Goal: Information Seeking & Learning: Find contact information

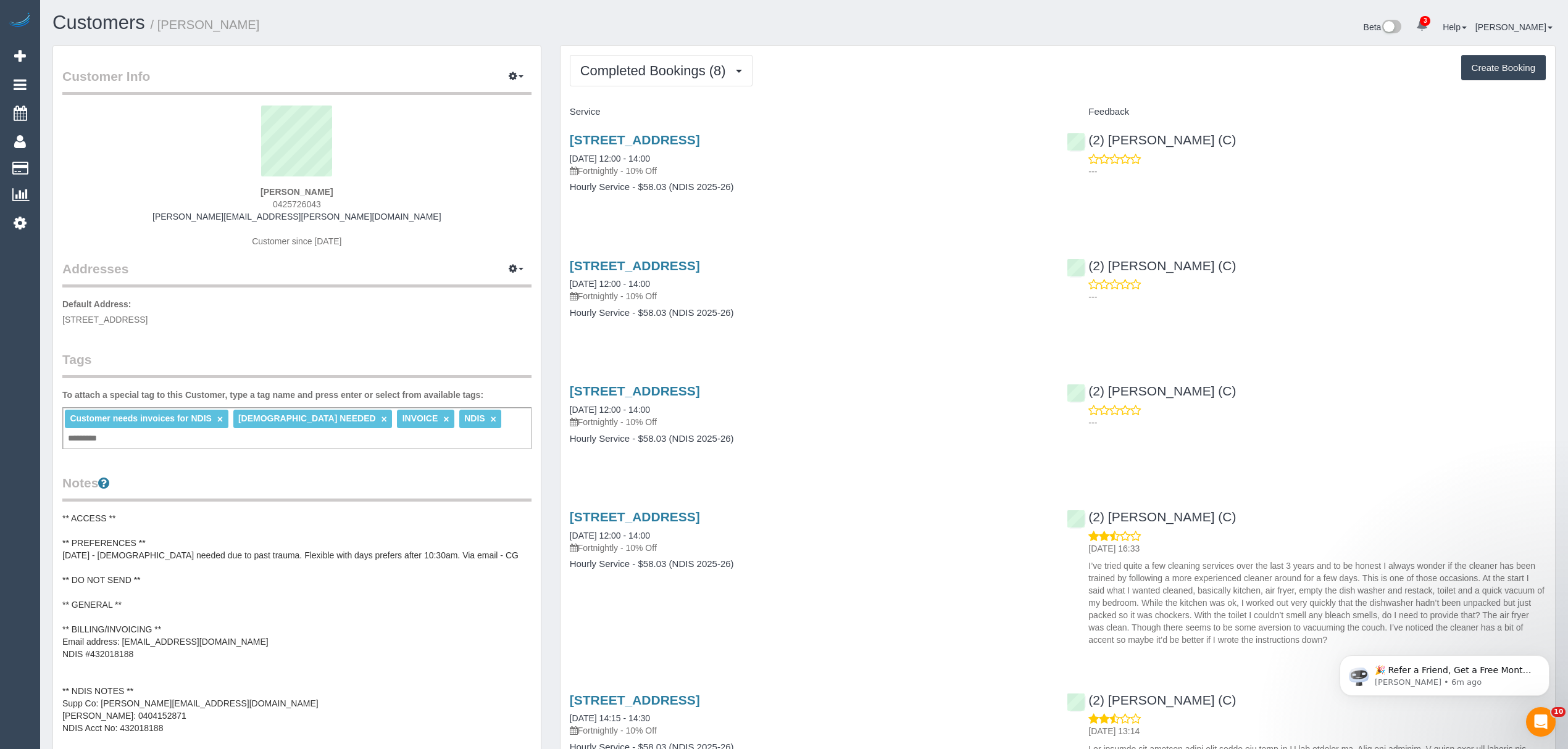
click at [187, 687] on pre "** ACCESS ** ** PREFERENCES ** [DATE] - [DEMOGRAPHIC_DATA] needed due to past t…" at bounding box center [297, 623] width 469 height 222
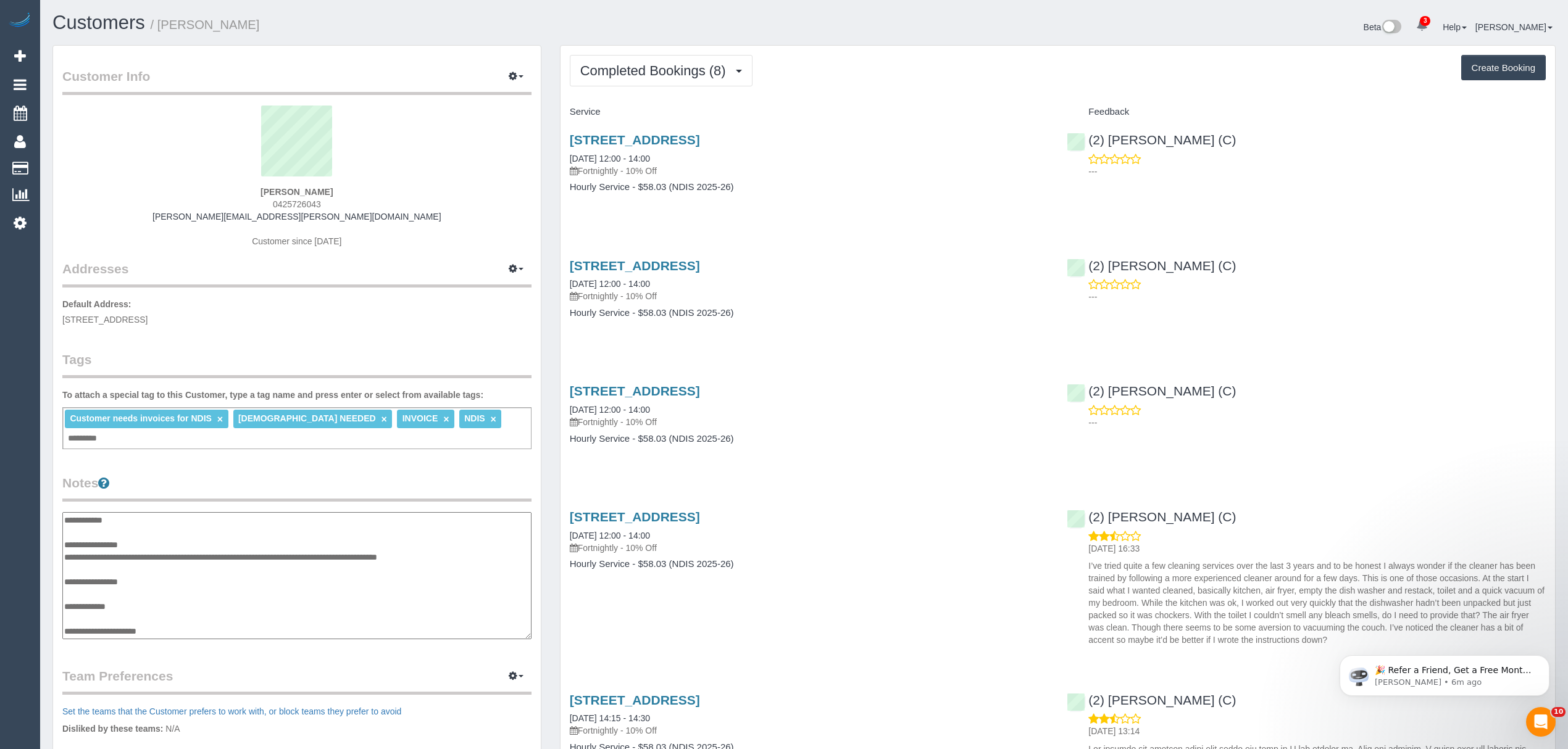
scroll to position [99, 0]
drag, startPoint x: 205, startPoint y: 586, endPoint x: 102, endPoint y: 586, distance: 103.0
click at [102, 586] on textarea "**********" at bounding box center [296, 576] width 468 height 127
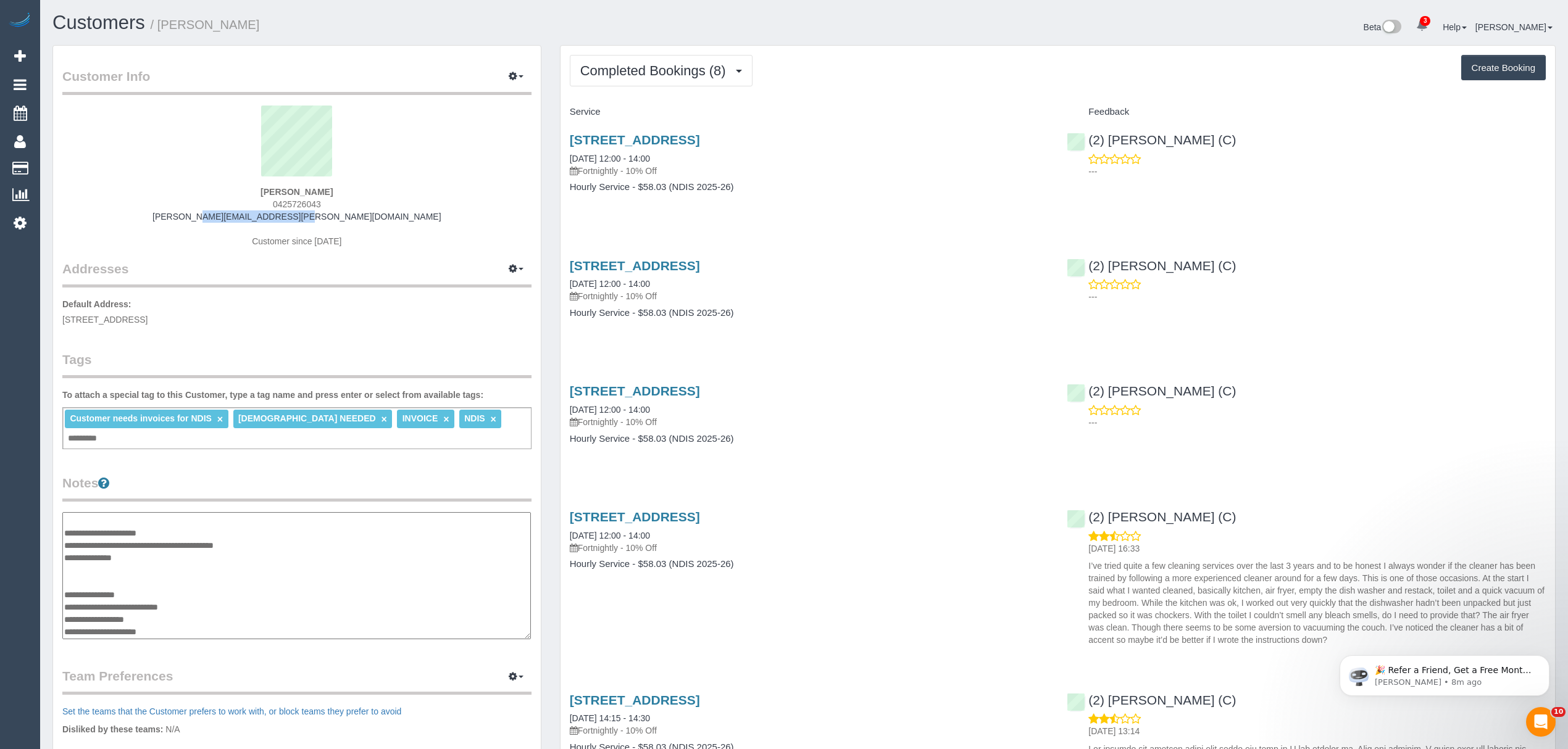
drag, startPoint x: 227, startPoint y: 215, endPoint x: 348, endPoint y: 218, distance: 121.0
click at [348, 218] on div "[PERSON_NAME] 0425726043 [PERSON_NAME][EMAIL_ADDRESS][PERSON_NAME][DOMAIN_NAME]…" at bounding box center [297, 183] width 469 height 154
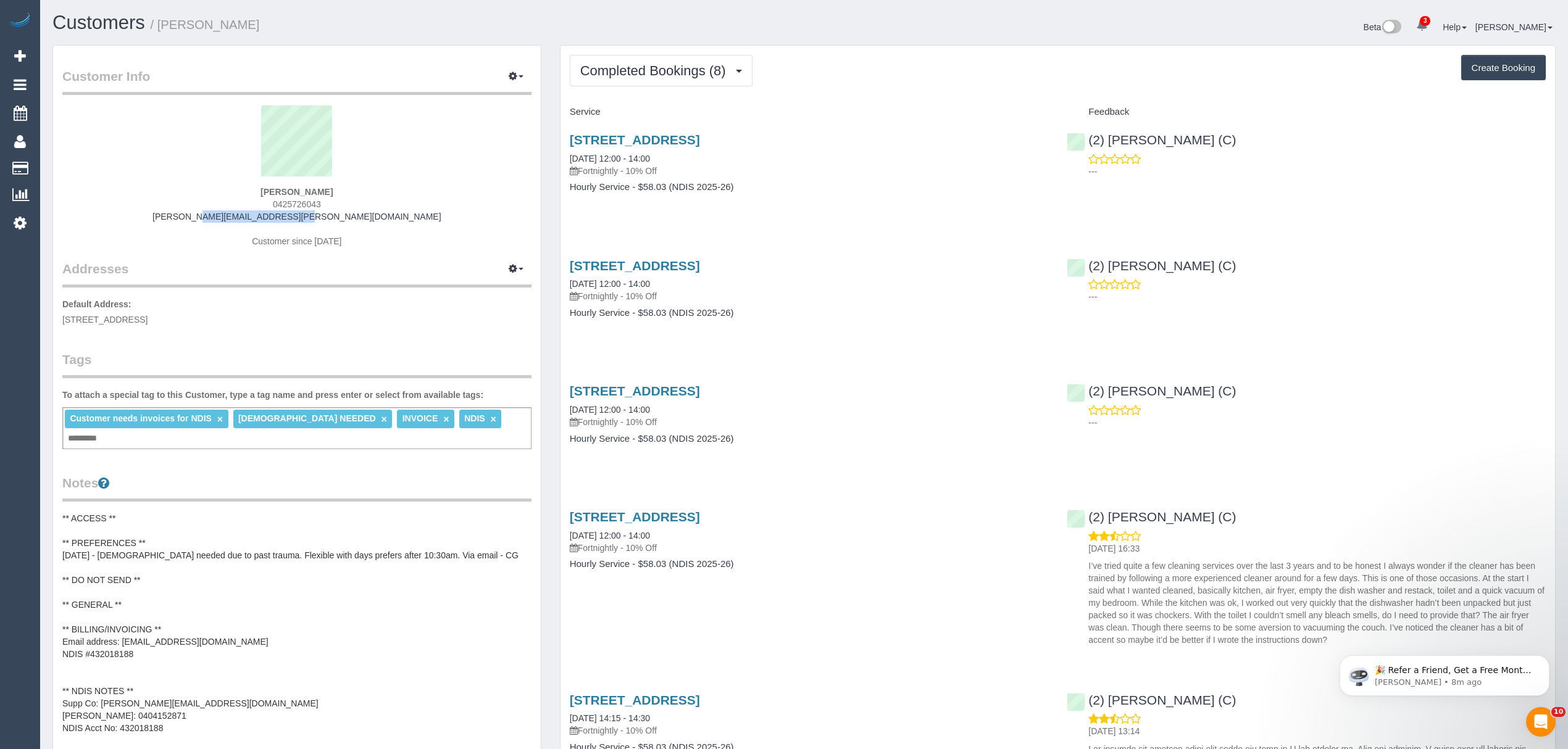
click at [349, 218] on div "[PERSON_NAME] 0425726043 [PERSON_NAME][EMAIL_ADDRESS][PERSON_NAME][DOMAIN_NAME]…" at bounding box center [297, 183] width 469 height 154
copy link "[PERSON_NAME][EMAIL_ADDRESS][PERSON_NAME][DOMAIN_NAME]"
click at [663, 49] on div "Completed Bookings (8) Completed Bookings (8) Upcoming Bookings (11) Cancelled …" at bounding box center [1058, 667] width 995 height 1242
click at [640, 62] on button "Completed Bookings (8)" at bounding box center [660, 70] width 183 height 31
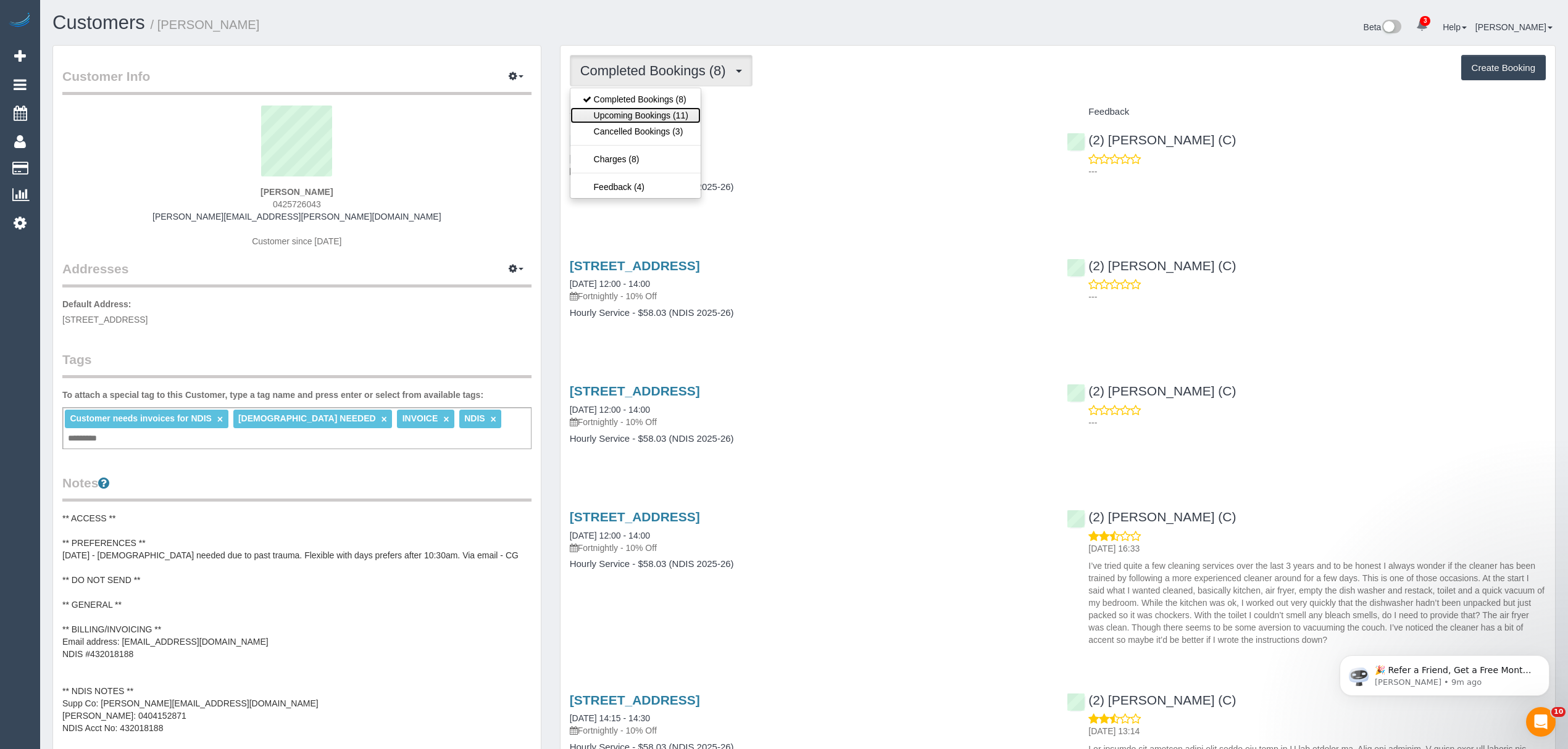
click at [611, 109] on link "Upcoming Bookings (11)" at bounding box center [635, 116] width 130 height 16
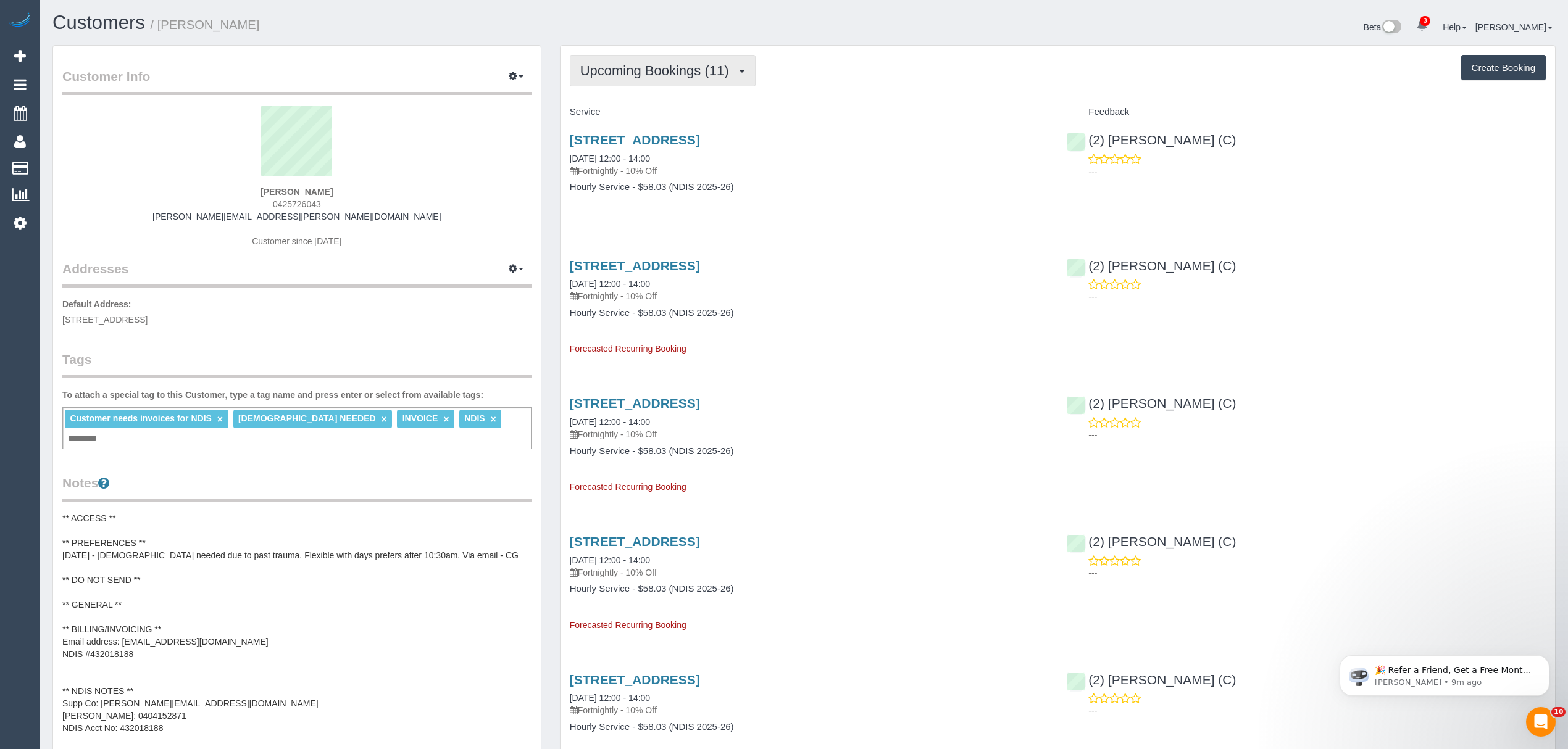
click at [623, 78] on button "Upcoming Bookings (11)" at bounding box center [662, 70] width 186 height 31
click at [603, 90] on ul "Completed Bookings (8) Upcoming Bookings (11) Cancelled Bookings (3) Charges (8…" at bounding box center [635, 143] width 132 height 111
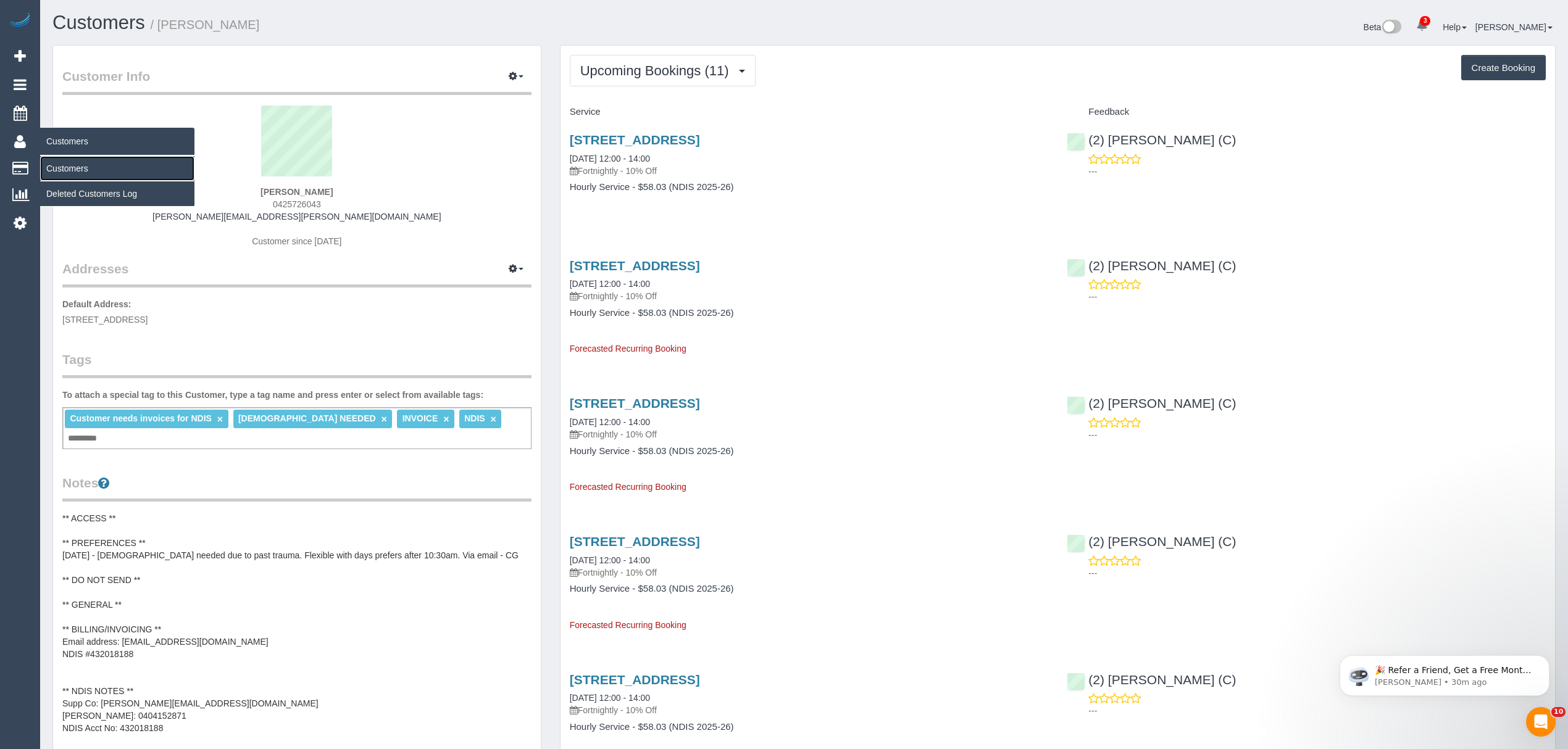
click at [55, 161] on link "Customers" at bounding box center [117, 168] width 154 height 25
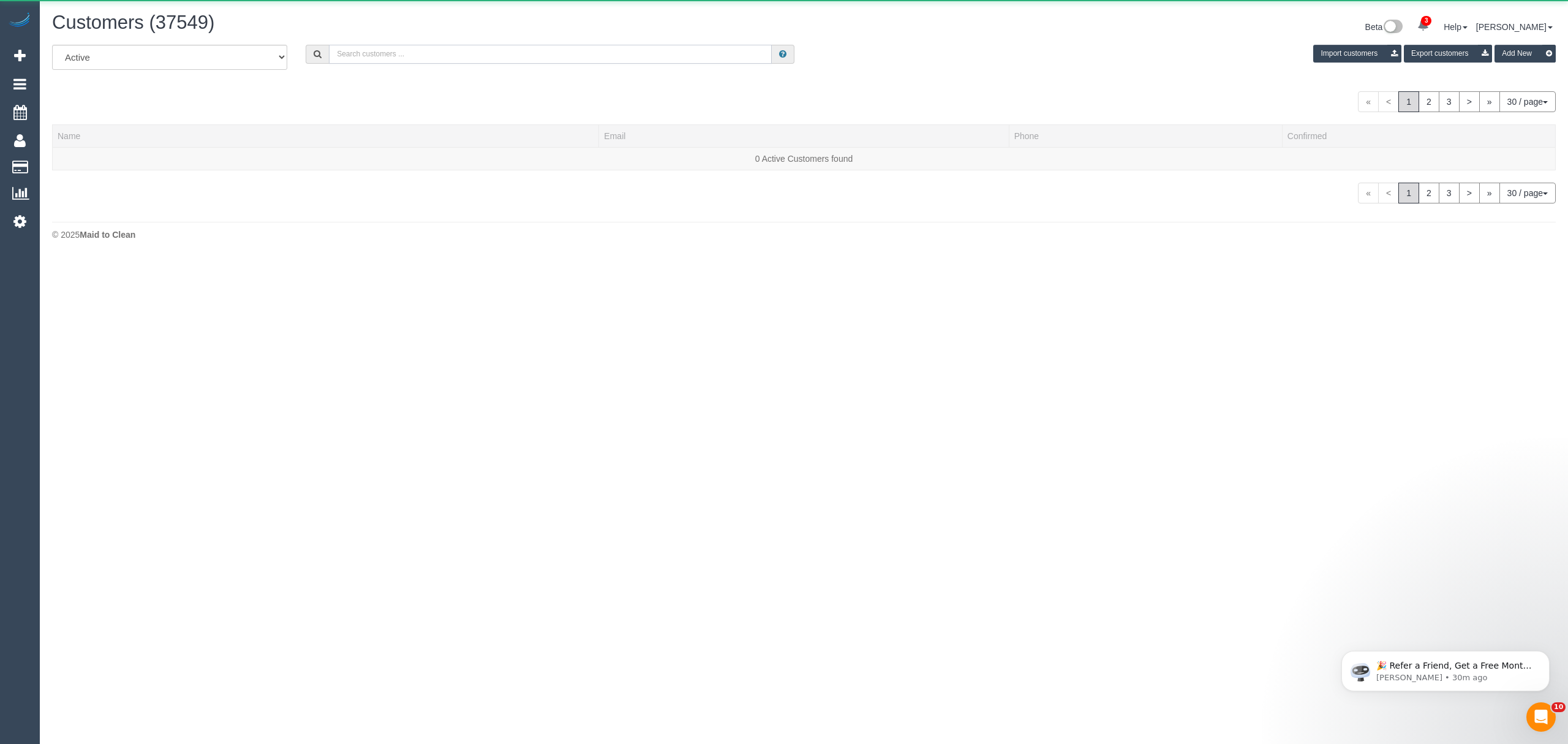
click at [402, 60] on input "text" at bounding box center [551, 54] width 443 height 19
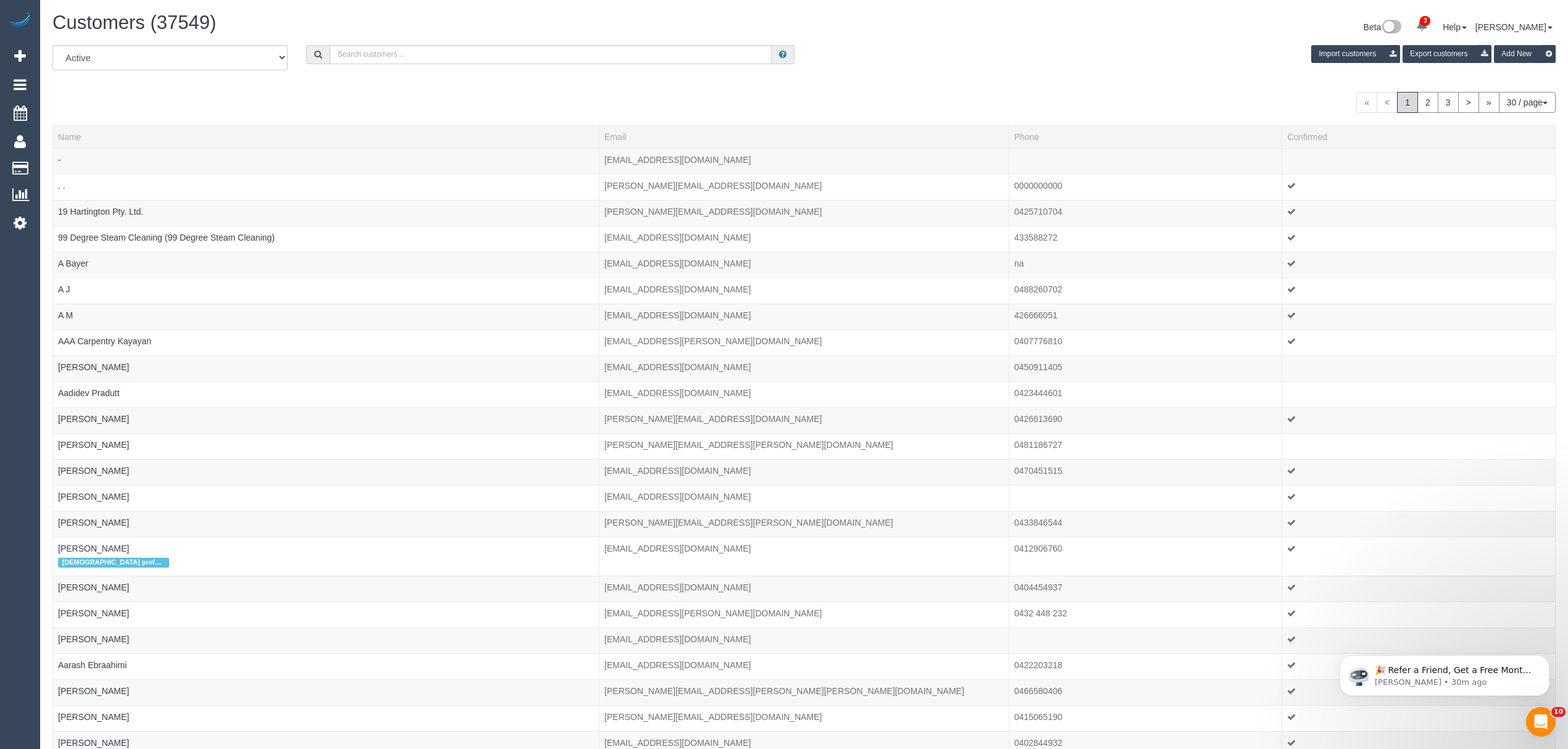
click at [346, 43] on div "Customers (37549) Beta 3 Your Notifications You have 0 alerts × You have 3 to c…" at bounding box center [804, 29] width 1521 height 33
click at [352, 63] on input "text" at bounding box center [551, 54] width 442 height 19
click at [353, 95] on div "« < 1 2 3 > » 30 / page 10 / page 20 / page 30 / page 40 / page 50 / page 100 /…" at bounding box center [804, 102] width 1503 height 21
click at [361, 60] on input "text" at bounding box center [551, 54] width 442 height 19
click at [349, 78] on div "All Active Archived Import customers Export customers Add New" at bounding box center [804, 62] width 1521 height 35
